Goal: Information Seeking & Learning: Learn about a topic

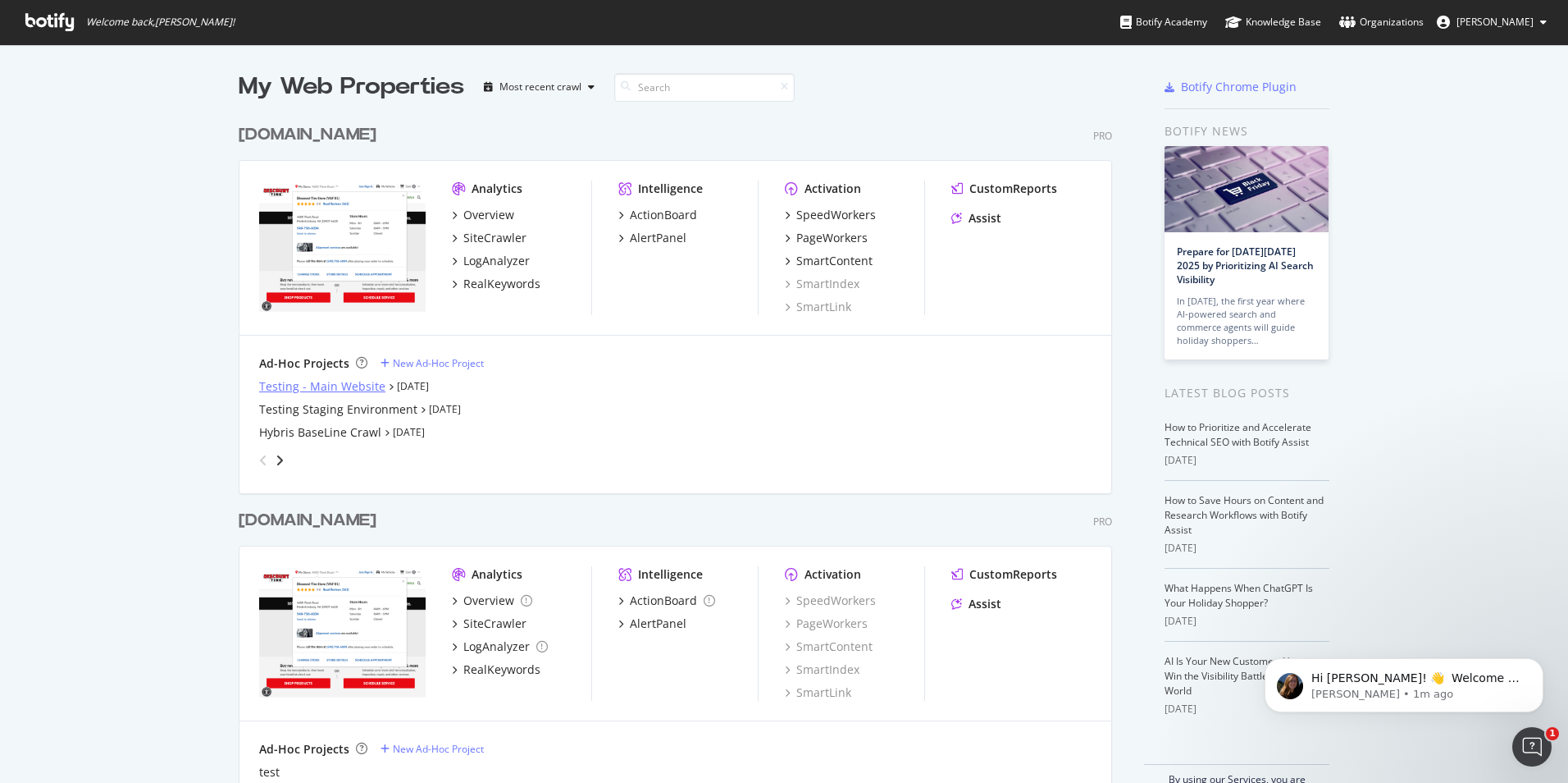
click at [361, 388] on div "Testing - Main Website" at bounding box center [322, 387] width 126 height 16
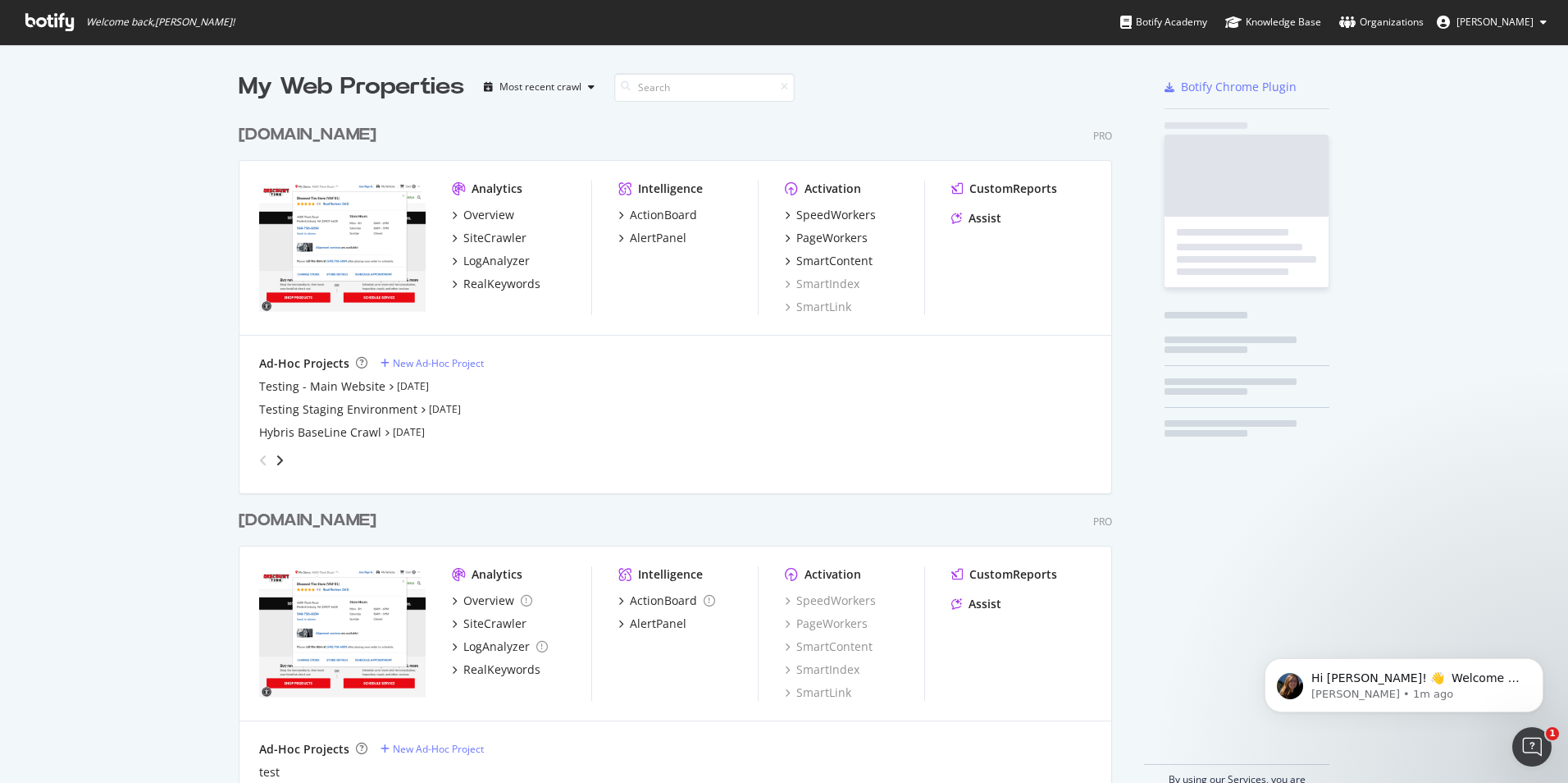
scroll to position [771, 1543]
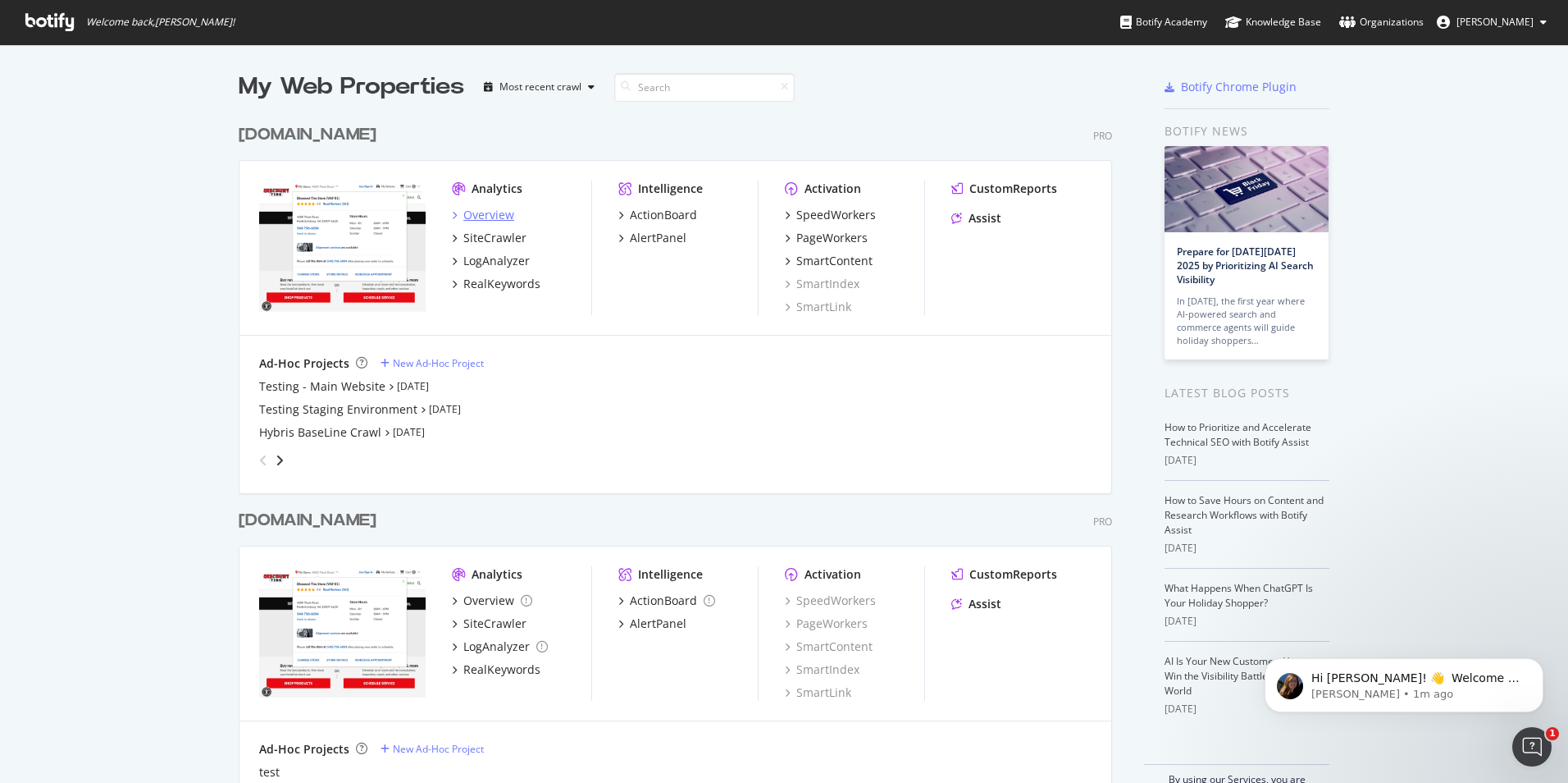
click at [468, 216] on div "Overview" at bounding box center [489, 215] width 51 height 16
